Goal: Transaction & Acquisition: Purchase product/service

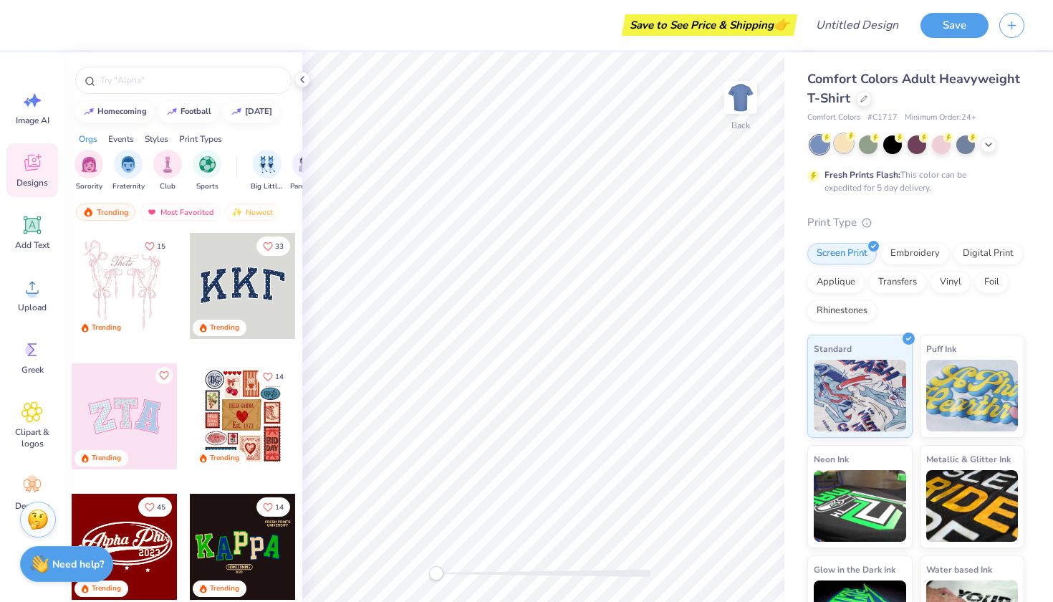
click at [848, 143] on div at bounding box center [843, 143] width 19 height 19
click at [865, 95] on icon at bounding box center [863, 97] width 7 height 7
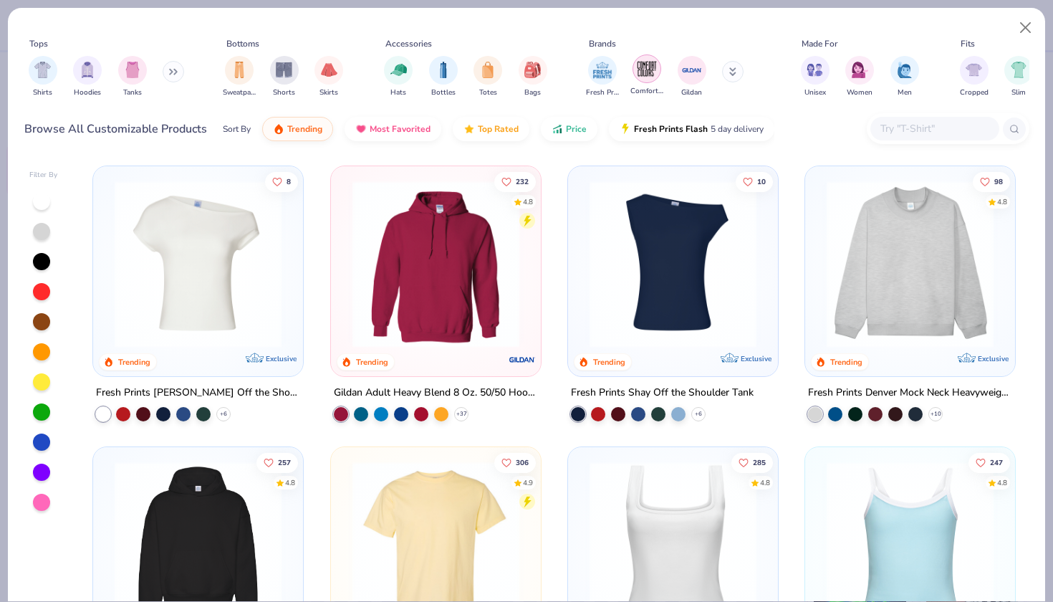
click at [653, 78] on img "filter for Comfort Colors" at bounding box center [646, 68] width 21 height 21
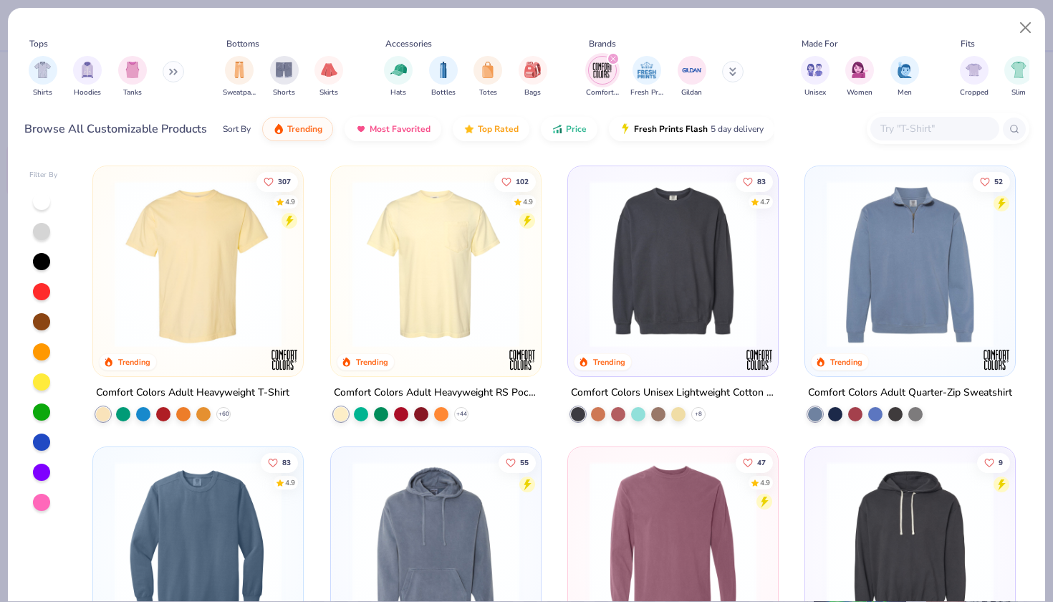
click at [665, 299] on img at bounding box center [672, 263] width 181 height 167
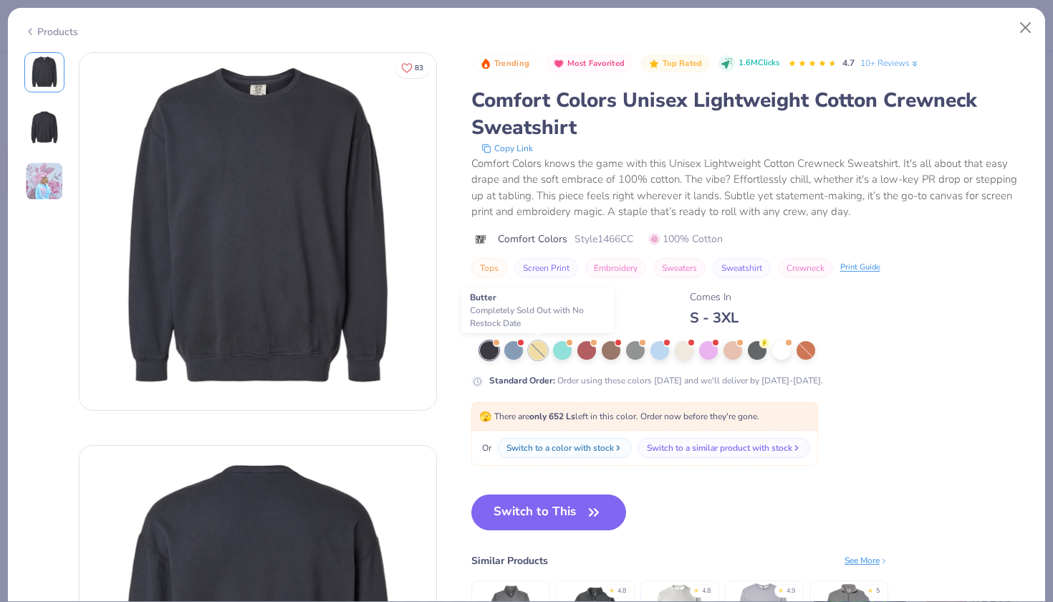
click at [538, 352] on div at bounding box center [538, 350] width 19 height 19
click at [536, 352] on div at bounding box center [538, 350] width 19 height 19
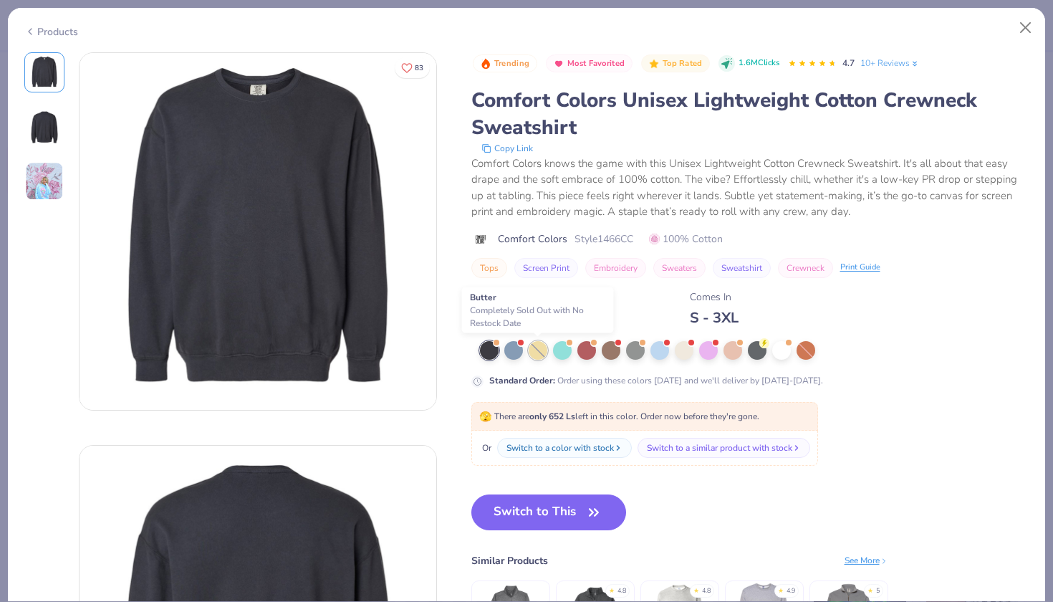
click at [536, 352] on div at bounding box center [538, 350] width 19 height 19
click at [707, 448] on div "Switch to a similar product with stock" at bounding box center [720, 447] width 145 height 13
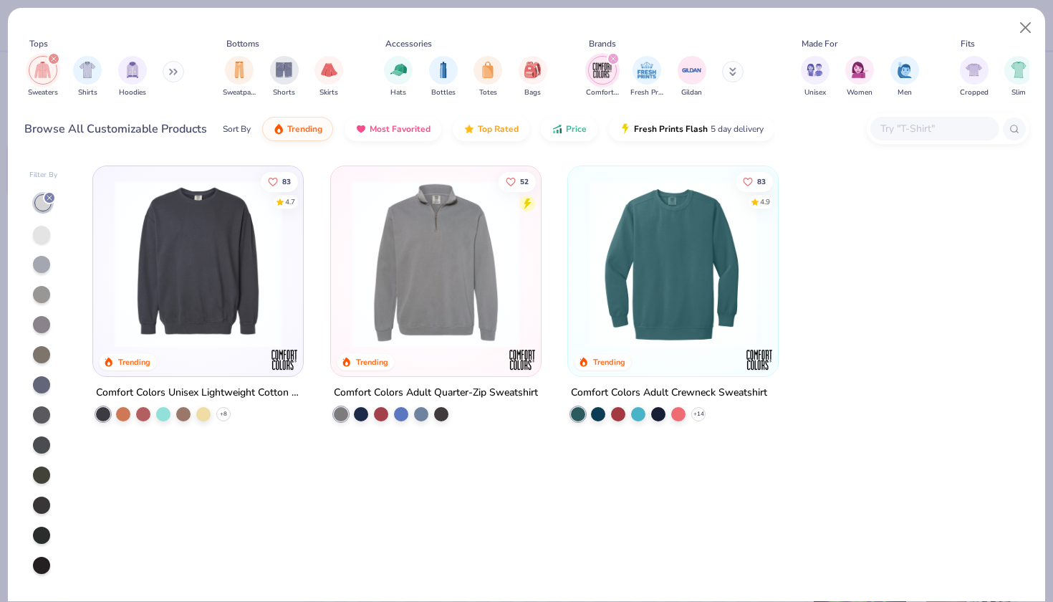
click at [677, 276] on img at bounding box center [672, 263] width 181 height 167
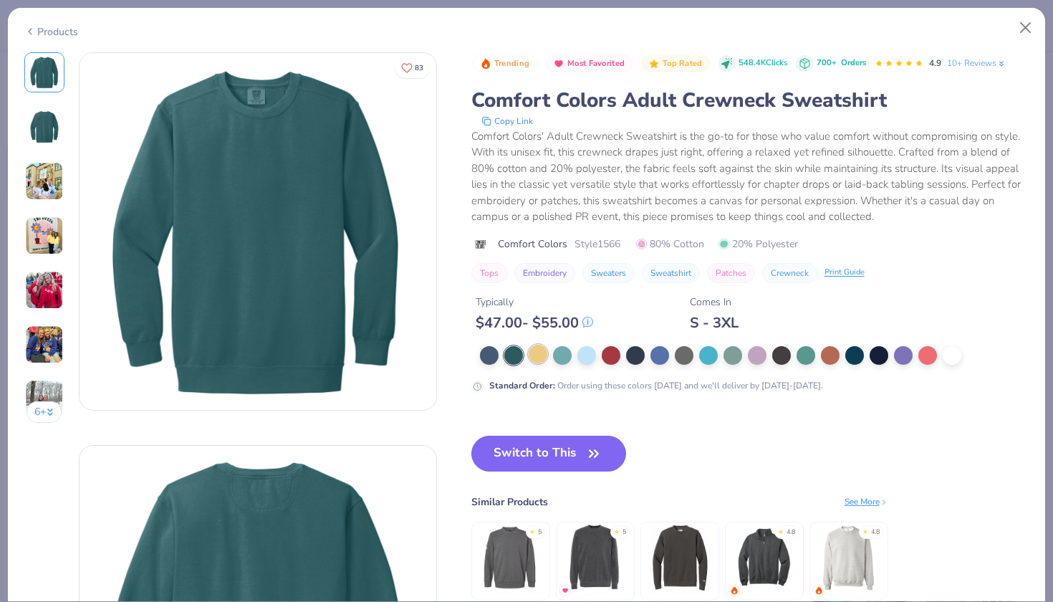
click at [536, 357] on div at bounding box center [538, 353] width 19 height 19
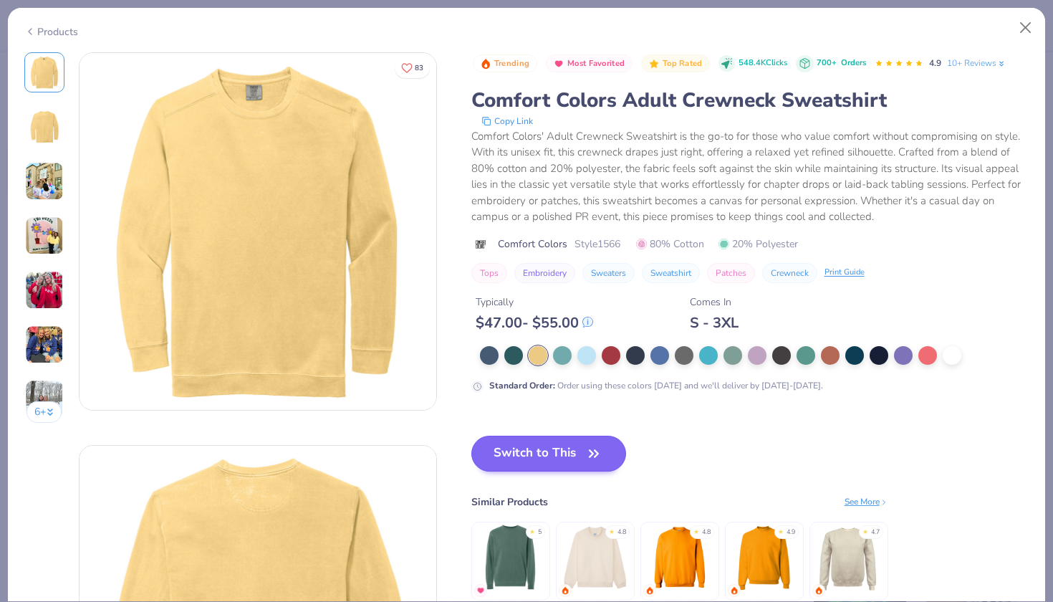
click at [536, 462] on button "Switch to This" at bounding box center [548, 453] width 155 height 36
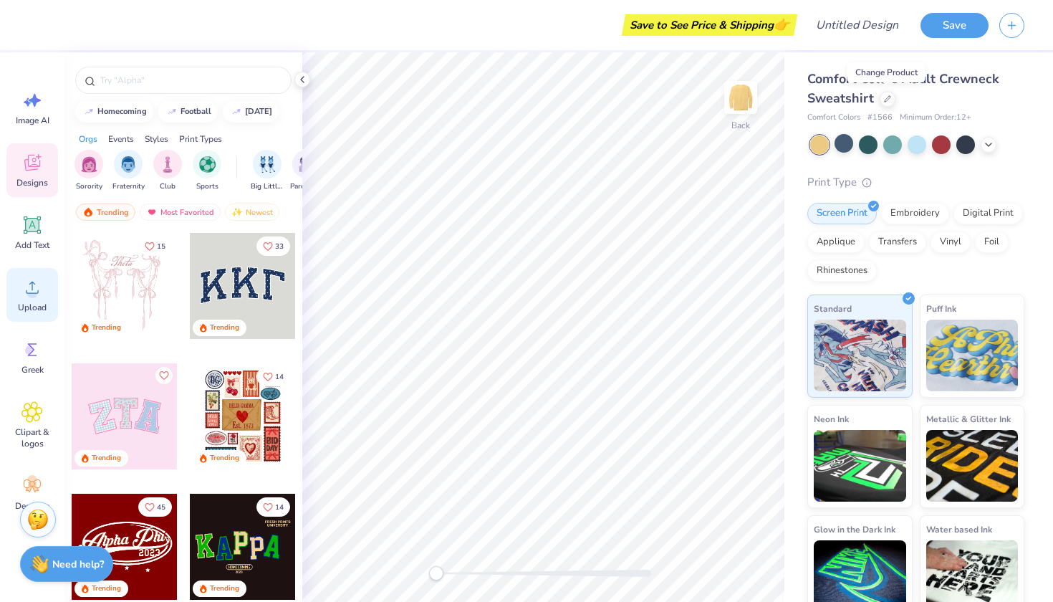
click at [26, 314] on div "Upload" at bounding box center [32, 295] width 52 height 54
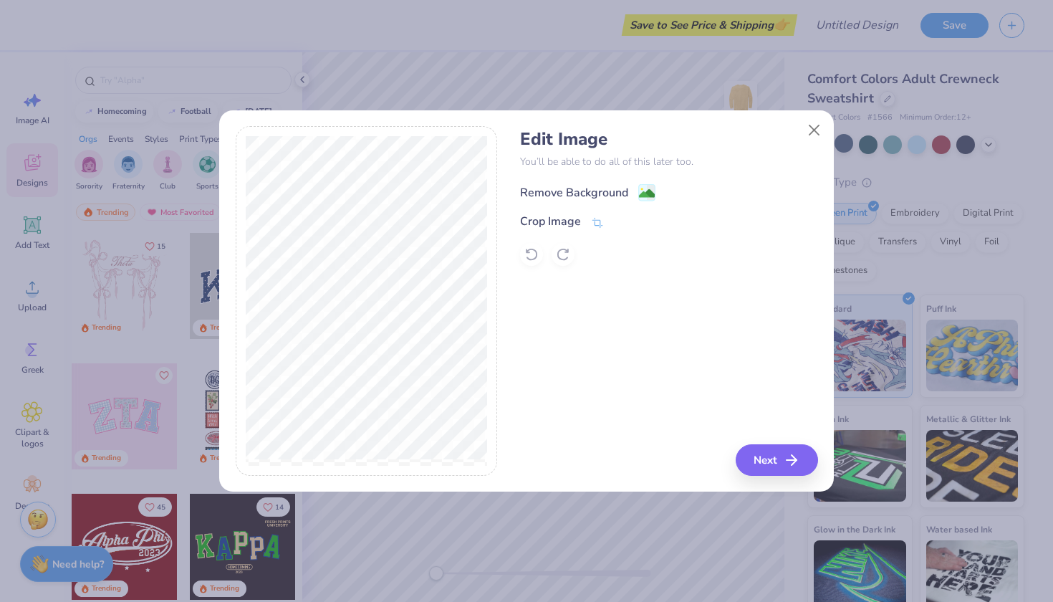
click at [597, 188] on div "Remove Background" at bounding box center [574, 192] width 108 height 17
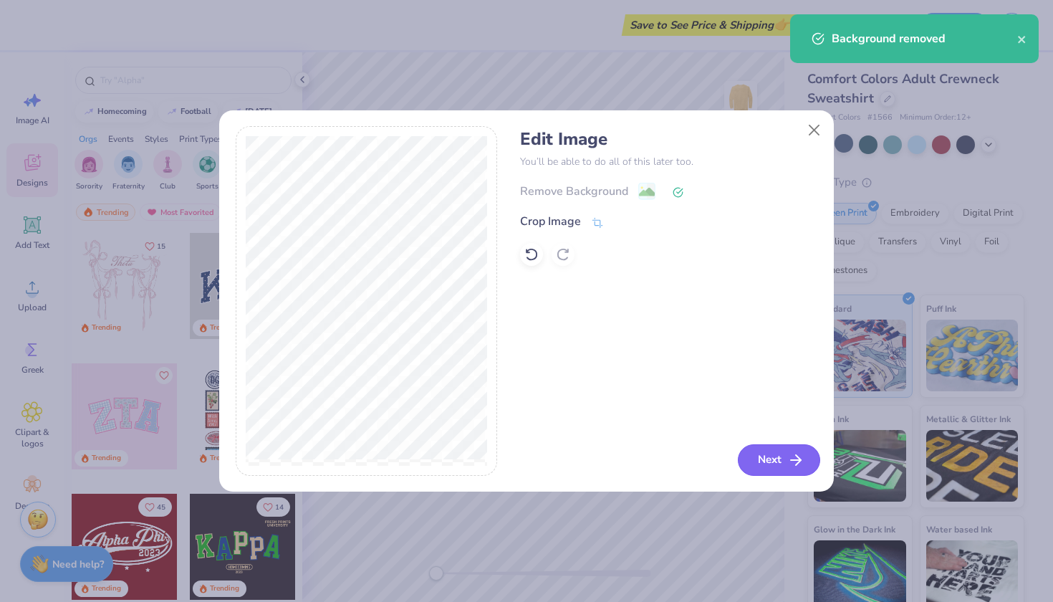
click at [801, 466] on icon "button" at bounding box center [795, 459] width 17 height 17
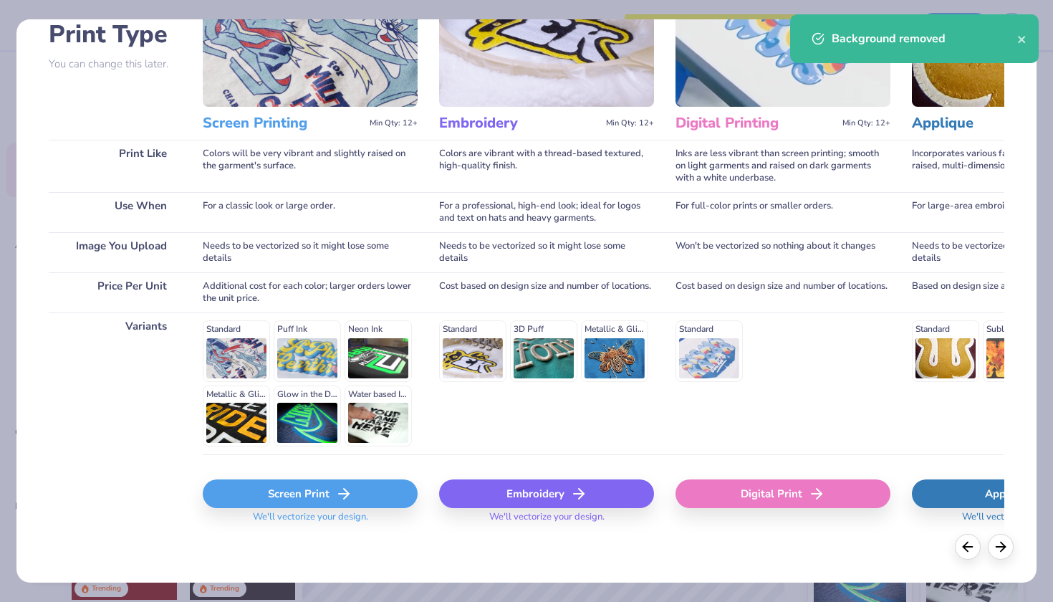
scroll to position [112, 0]
click at [337, 494] on icon at bounding box center [343, 494] width 17 height 17
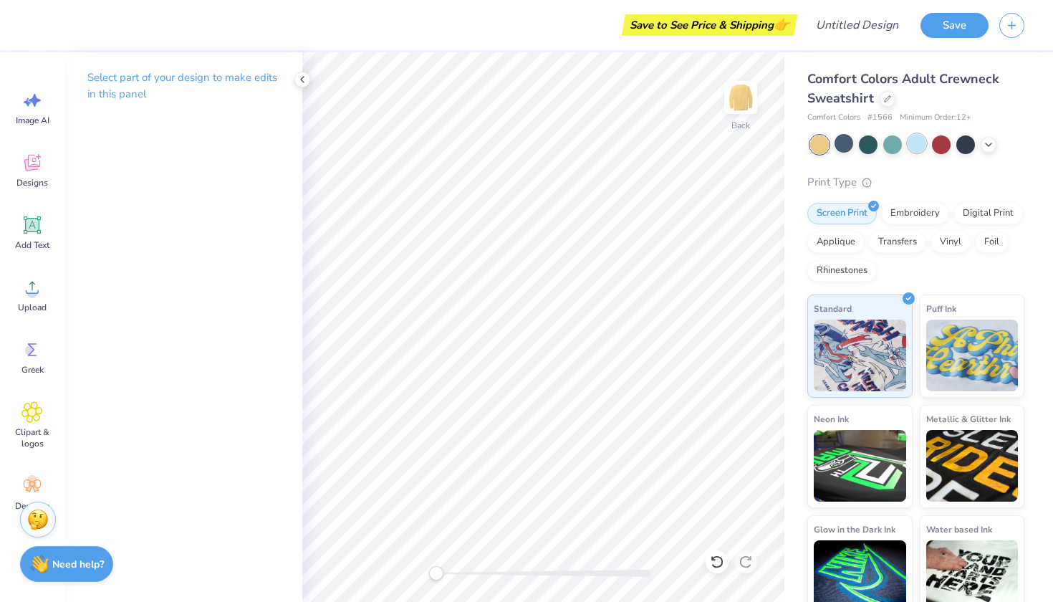
click at [916, 140] on div at bounding box center [916, 143] width 19 height 19
click at [887, 100] on icon at bounding box center [887, 97] width 7 height 7
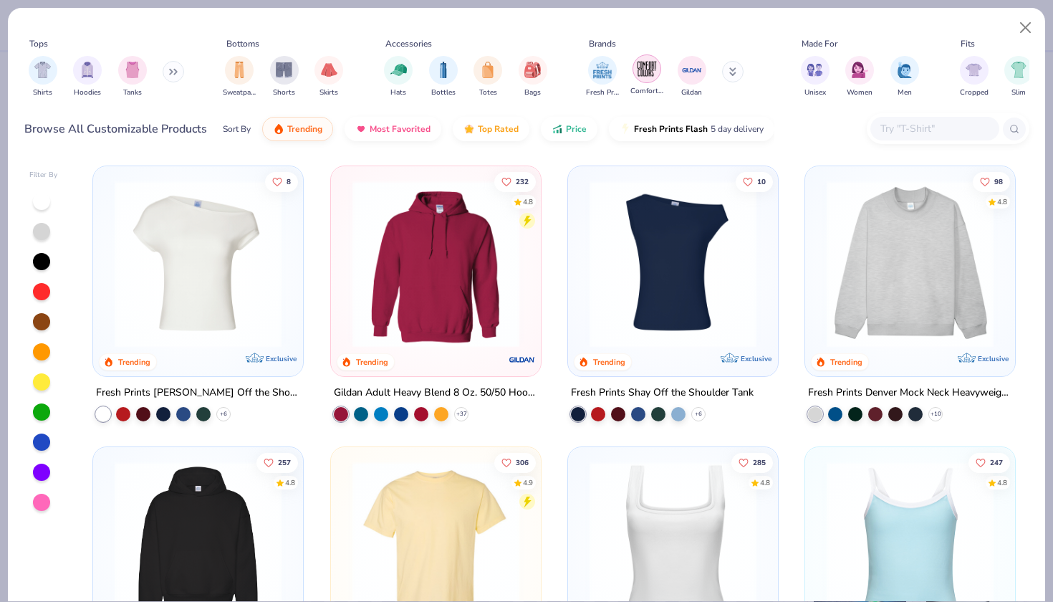
click at [651, 77] on img "filter for Comfort Colors" at bounding box center [646, 68] width 21 height 21
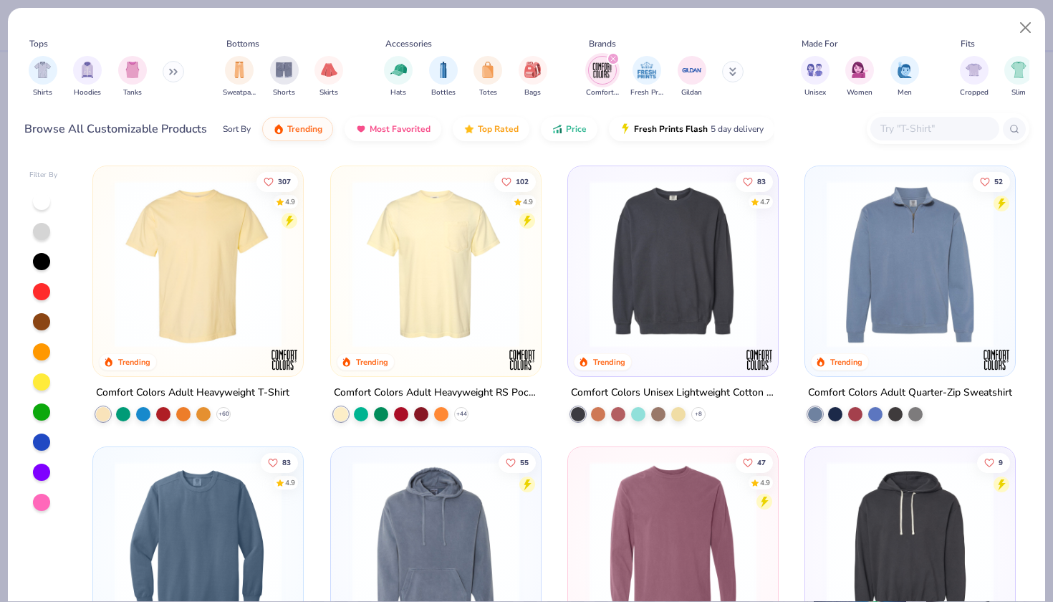
click at [728, 253] on img at bounding box center [672, 263] width 181 height 167
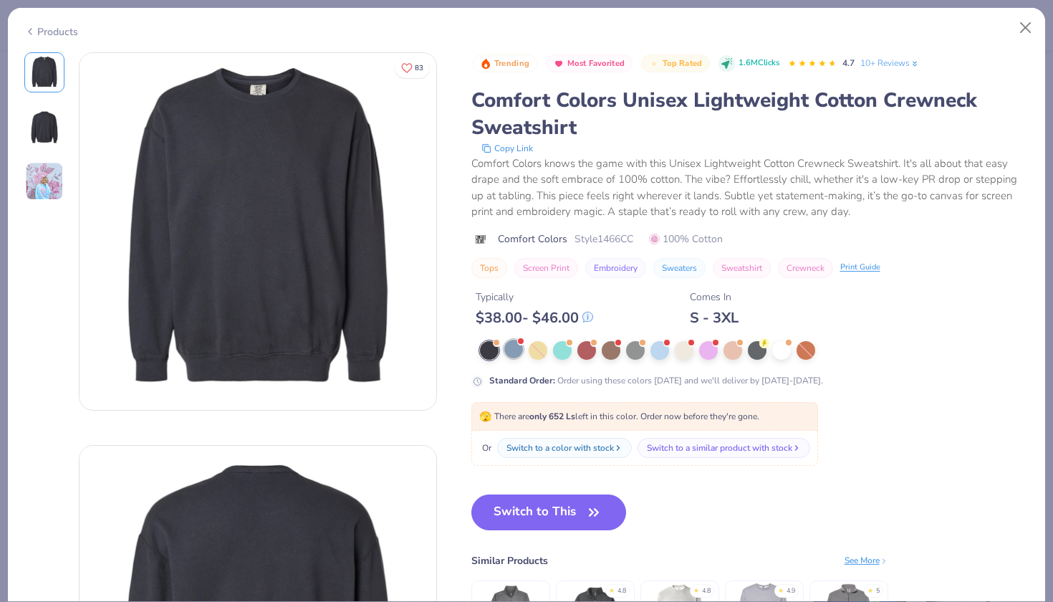
click at [514, 350] on div at bounding box center [513, 348] width 19 height 19
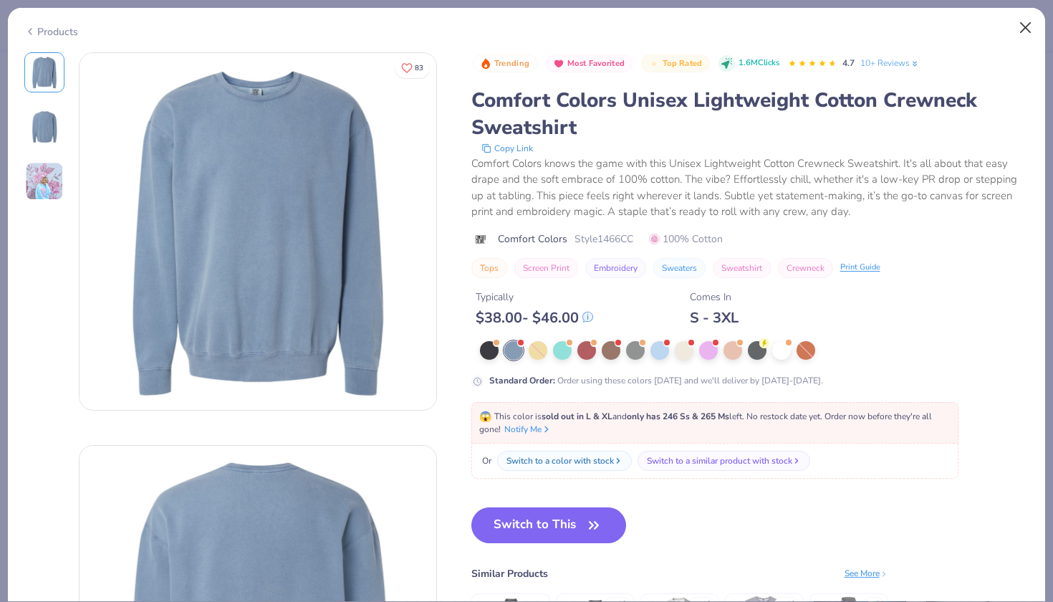
click at [1026, 34] on button "Close" at bounding box center [1025, 27] width 27 height 27
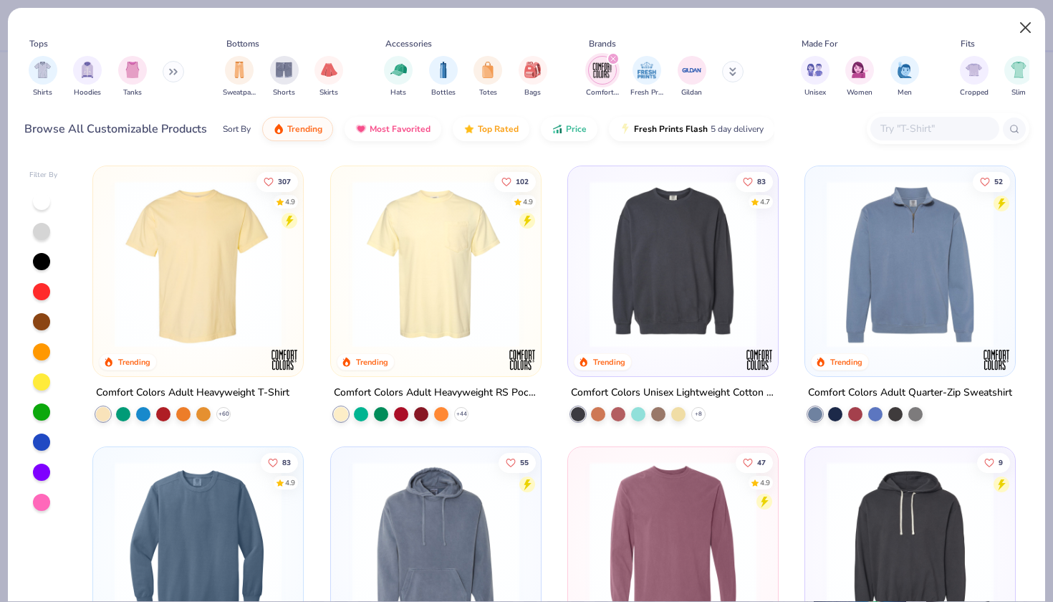
click at [1015, 21] on button "Close" at bounding box center [1025, 27] width 27 height 27
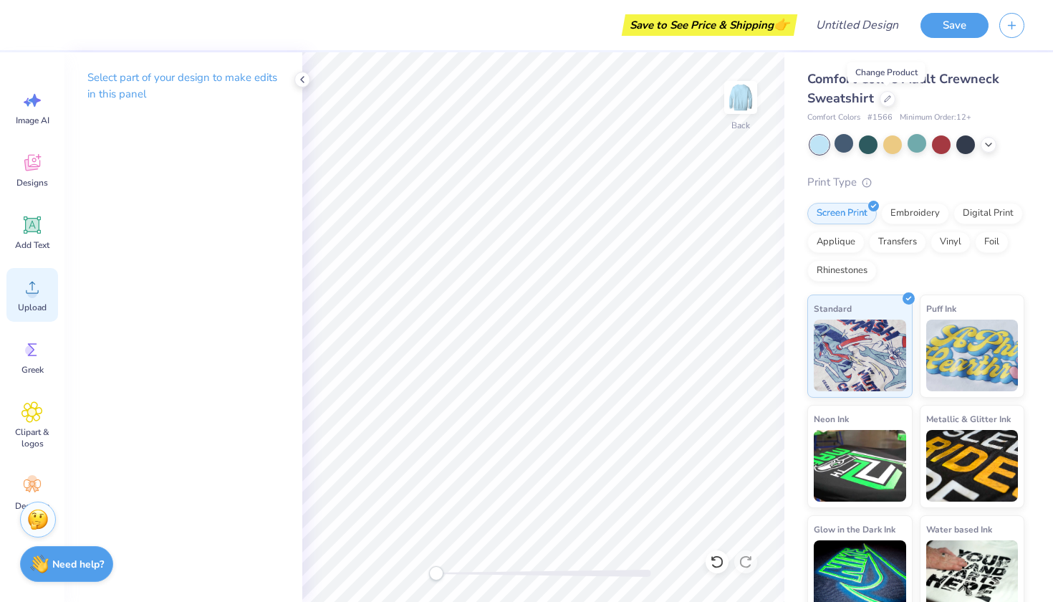
click at [39, 291] on icon at bounding box center [31, 286] width 21 height 21
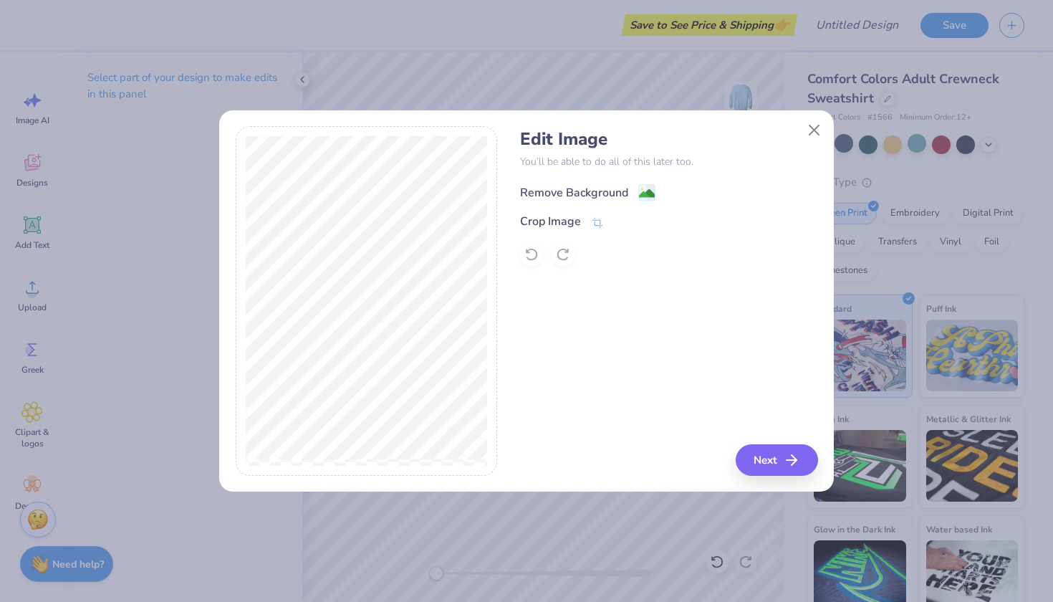
click at [598, 188] on div "Remove Background" at bounding box center [574, 192] width 108 height 17
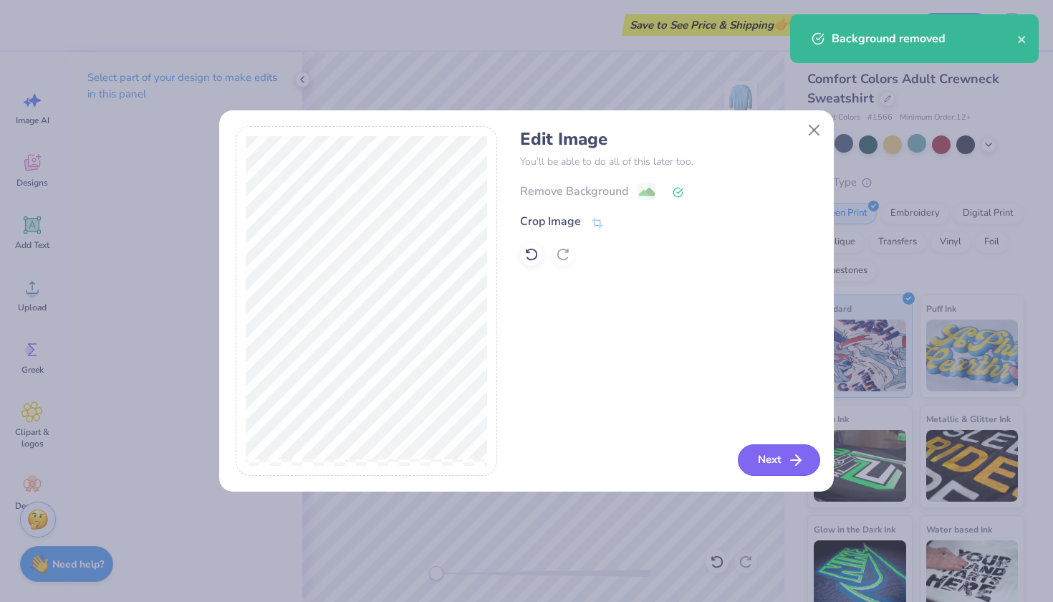
click at [777, 456] on button "Next" at bounding box center [779, 460] width 82 height 32
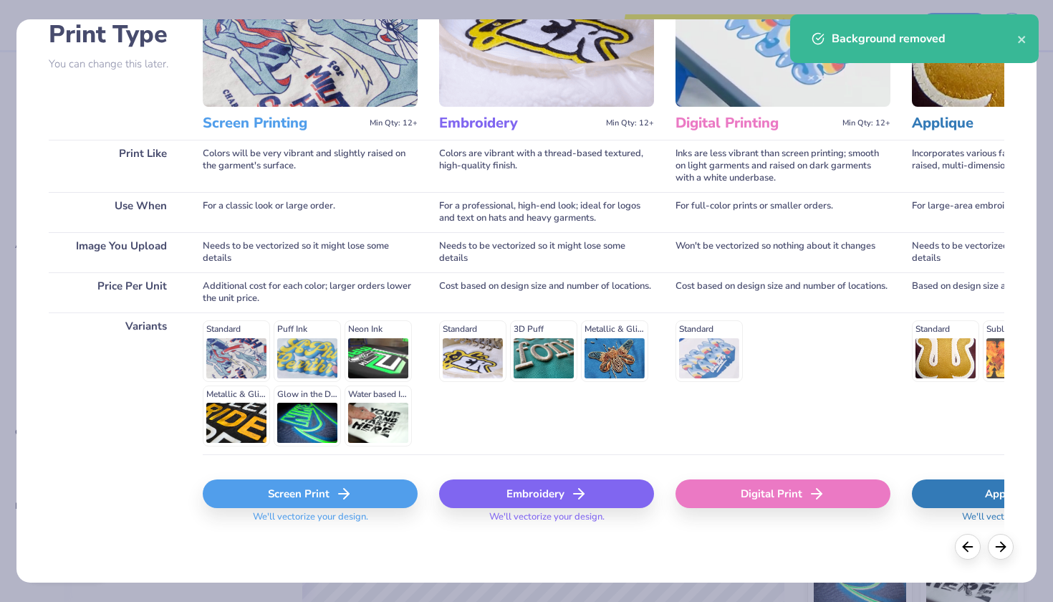
scroll to position [112, 0]
click at [343, 489] on icon at bounding box center [343, 494] width 17 height 17
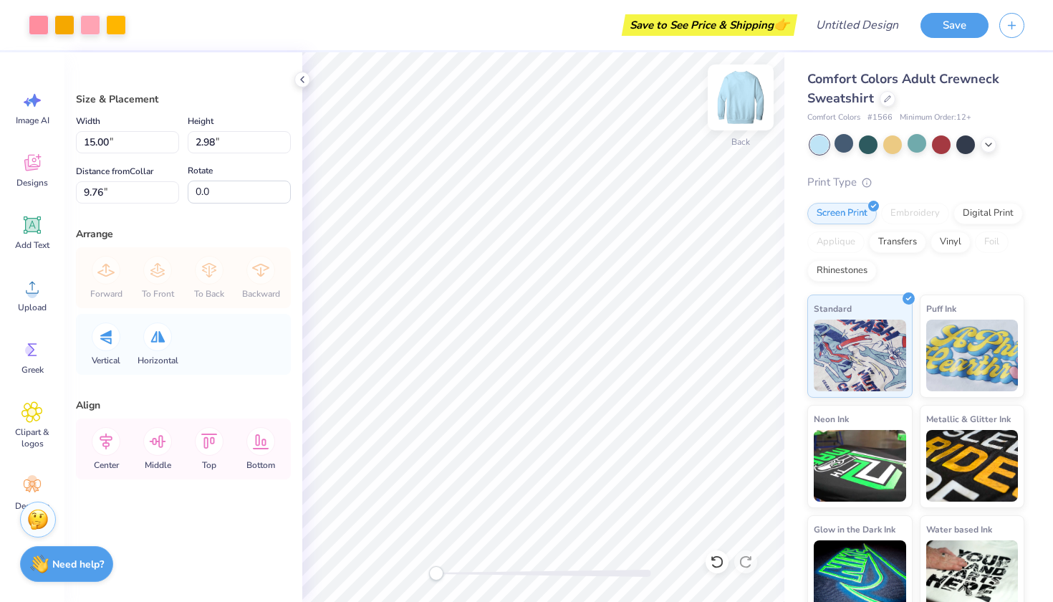
click at [736, 101] on img at bounding box center [740, 97] width 57 height 57
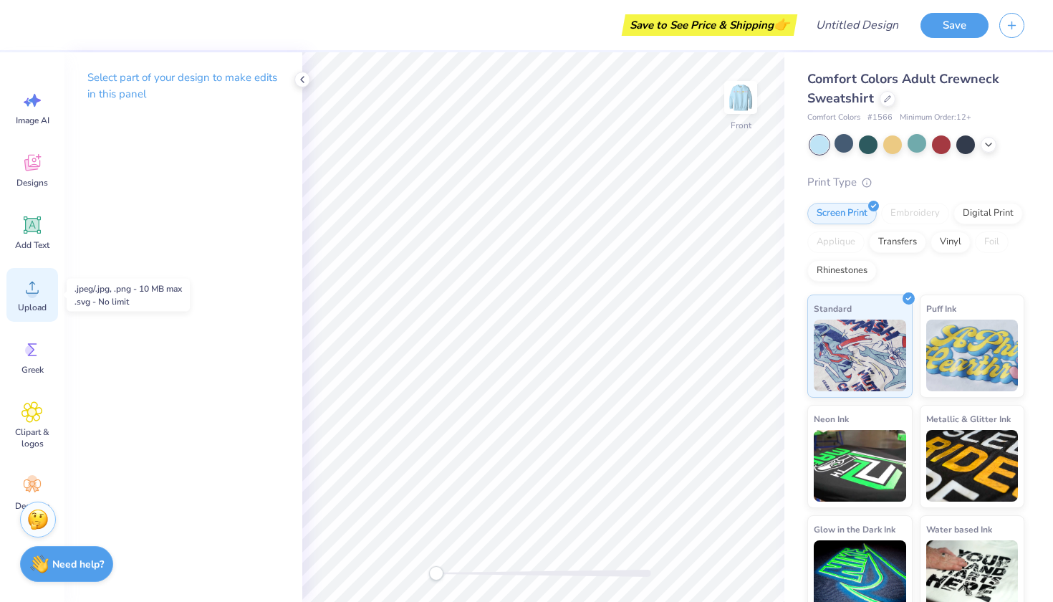
click at [35, 304] on span "Upload" at bounding box center [32, 307] width 29 height 11
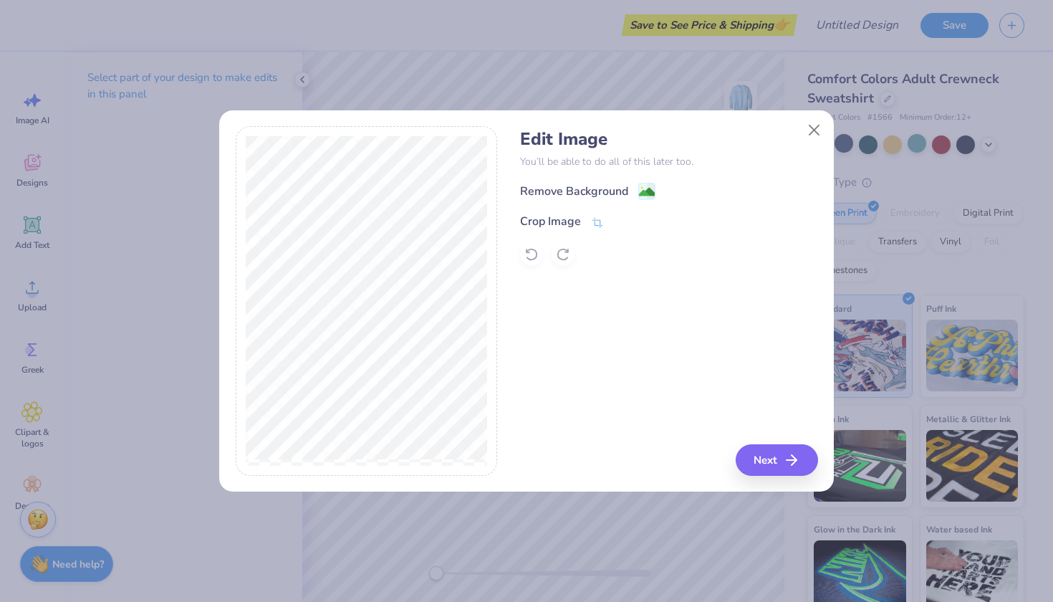
click at [588, 176] on div "Edit Image You’ll be able to do all of this later too. Remove Background Crop I…" at bounding box center [668, 197] width 297 height 137
click at [590, 188] on div "Remove Background" at bounding box center [574, 192] width 108 height 17
click at [788, 461] on icon "button" at bounding box center [795, 459] width 17 height 17
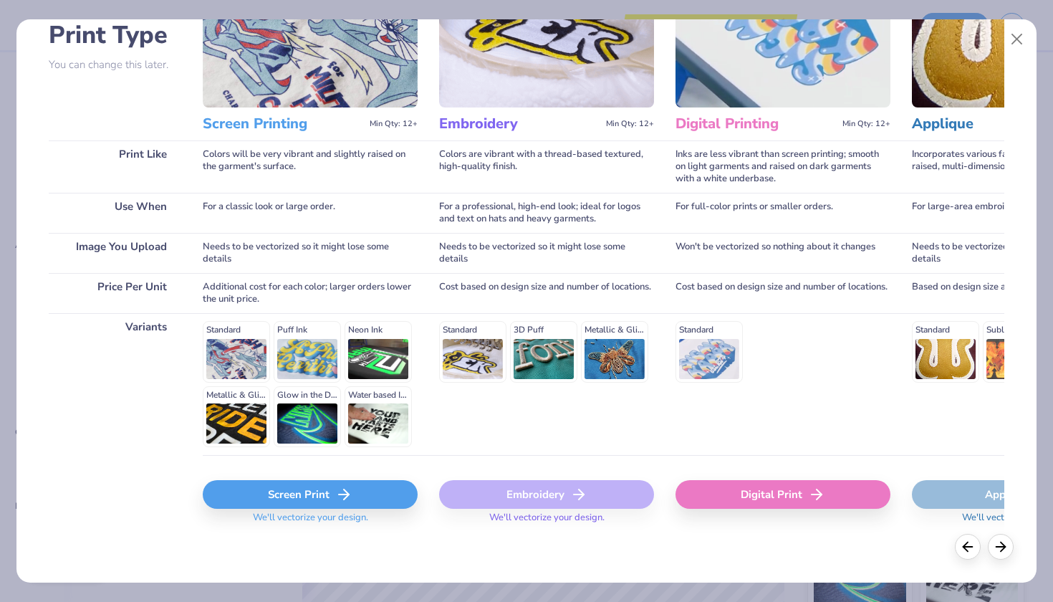
click at [377, 503] on div "Screen Print" at bounding box center [310, 494] width 215 height 29
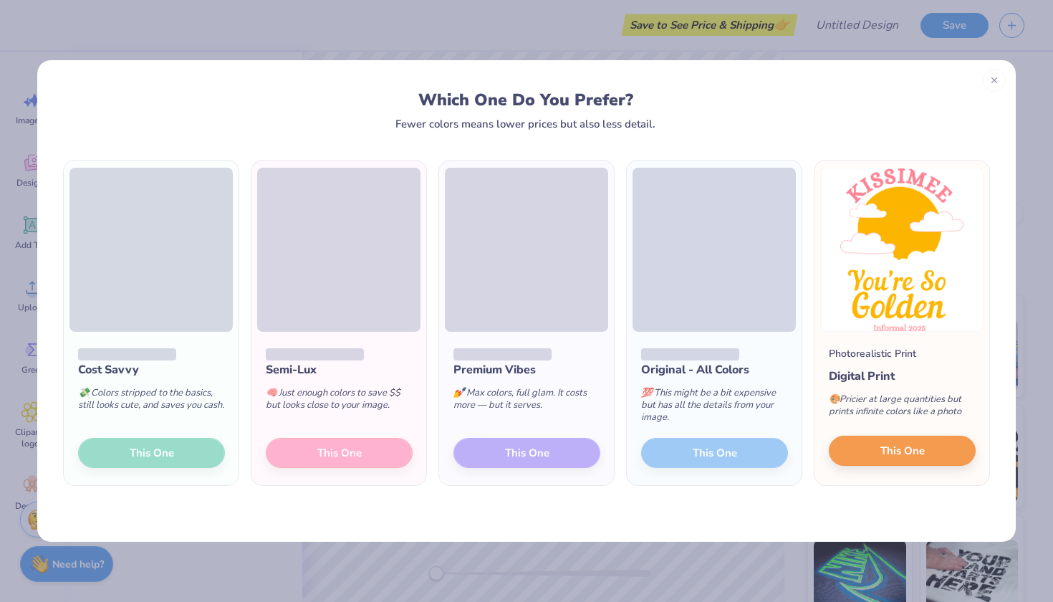
click at [932, 449] on button "This One" at bounding box center [902, 450] width 147 height 30
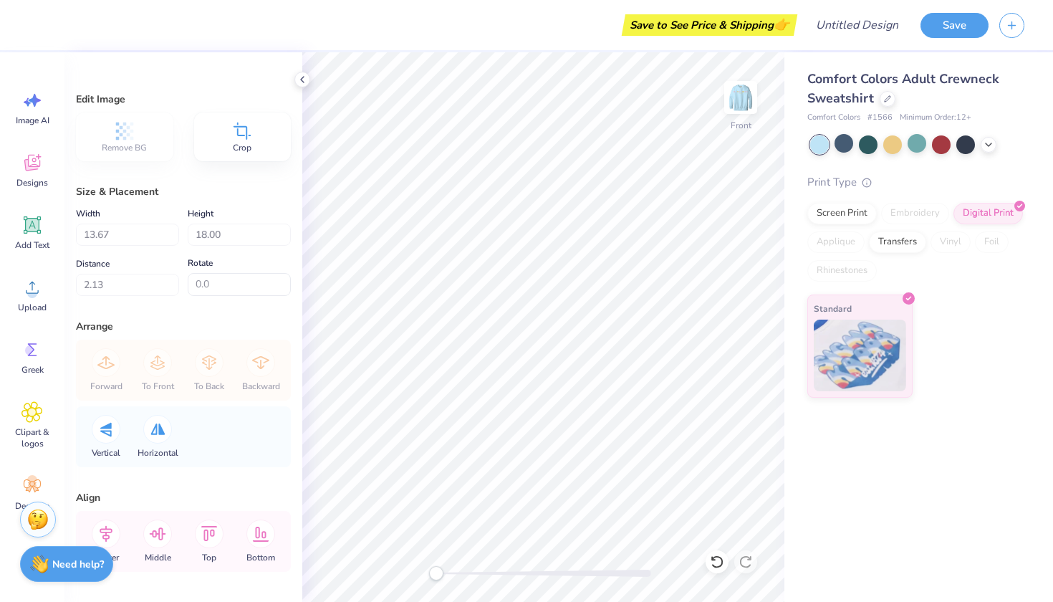
type input "0.50"
click at [743, 91] on img at bounding box center [740, 97] width 57 height 57
